Goal: Navigation & Orientation: Find specific page/section

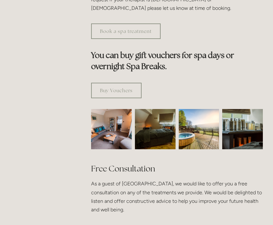
scroll to position [393, 0]
click at [201, 138] on img at bounding box center [199, 129] width 41 height 41
click at [246, 136] on img at bounding box center [242, 129] width 61 height 41
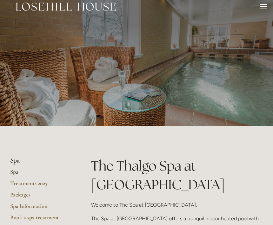
scroll to position [0, 0]
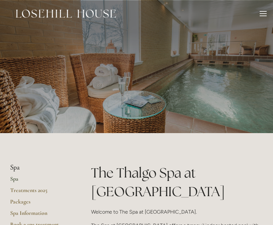
click at [264, 16] on div at bounding box center [263, 16] width 7 height 1
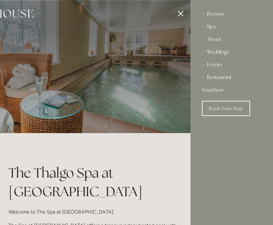
click at [220, 18] on div "Rooms" at bounding box center [232, 14] width 60 height 13
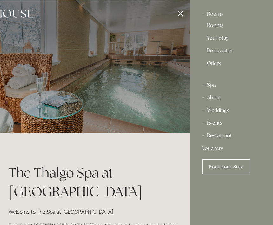
click at [221, 25] on link "Rooms" at bounding box center [232, 27] width 50 height 8
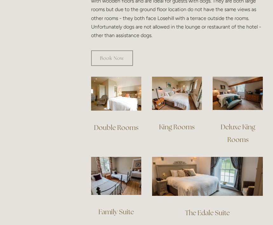
scroll to position [424, 0]
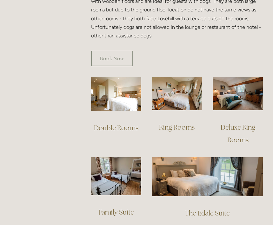
click at [255, 91] on img at bounding box center [238, 93] width 50 height 33
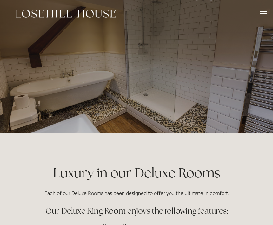
click at [214, 102] on div at bounding box center [136, 66] width 273 height 133
click at [216, 99] on div at bounding box center [136, 66] width 273 height 133
click at [189, 87] on div at bounding box center [136, 66] width 273 height 133
click at [194, 83] on div at bounding box center [136, 66] width 273 height 133
click at [260, 16] on div at bounding box center [263, 14] width 7 height 7
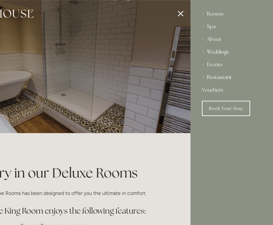
click at [224, 15] on div "Rooms" at bounding box center [232, 14] width 60 height 13
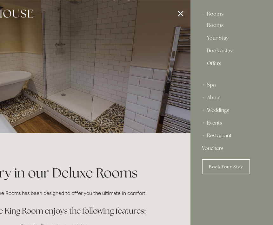
click at [213, 86] on div "Spa" at bounding box center [232, 85] width 60 height 13
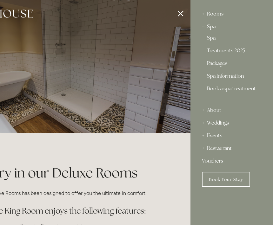
click at [214, 40] on link "Spa" at bounding box center [232, 40] width 50 height 8
